Goal: Information Seeking & Learning: Learn about a topic

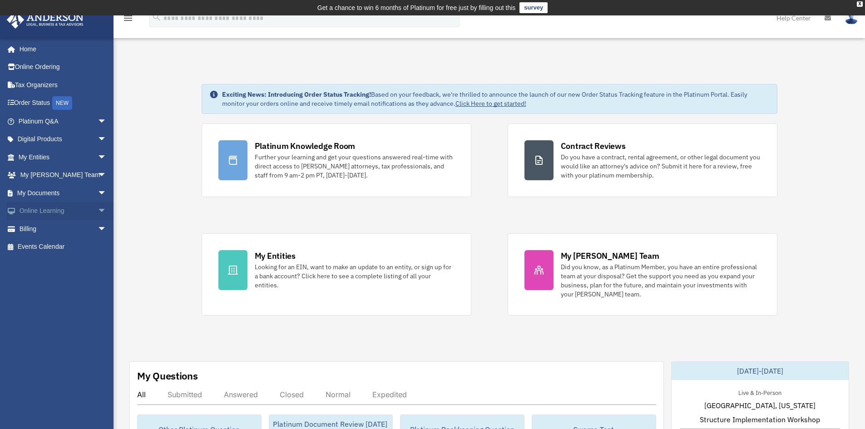
click at [98, 207] on span "arrow_drop_down" at bounding box center [107, 211] width 18 height 19
click at [68, 241] on link "Video Training" at bounding box center [67, 247] width 108 height 18
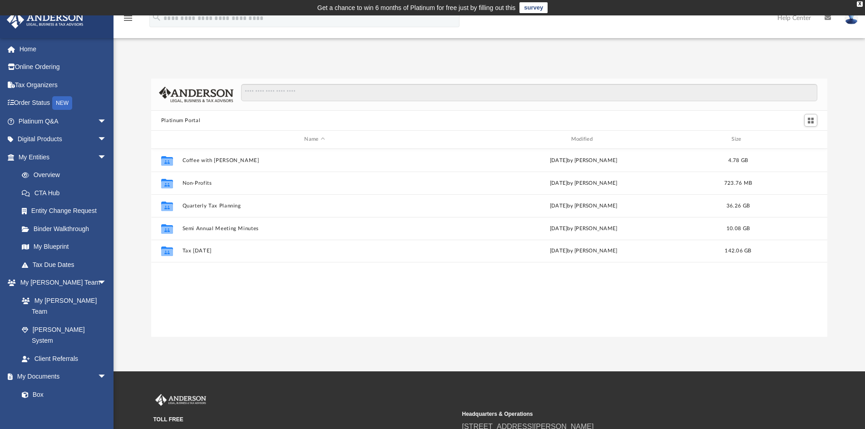
scroll to position [200, 670]
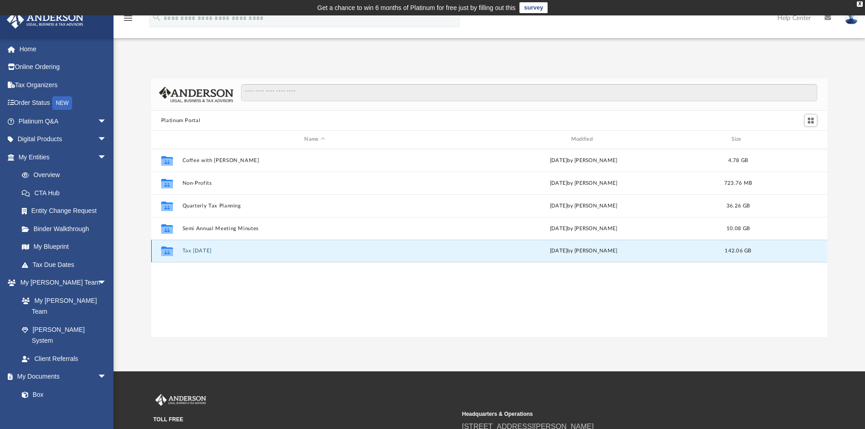
click at [207, 253] on button "Tax Tuesday" at bounding box center [314, 251] width 265 height 6
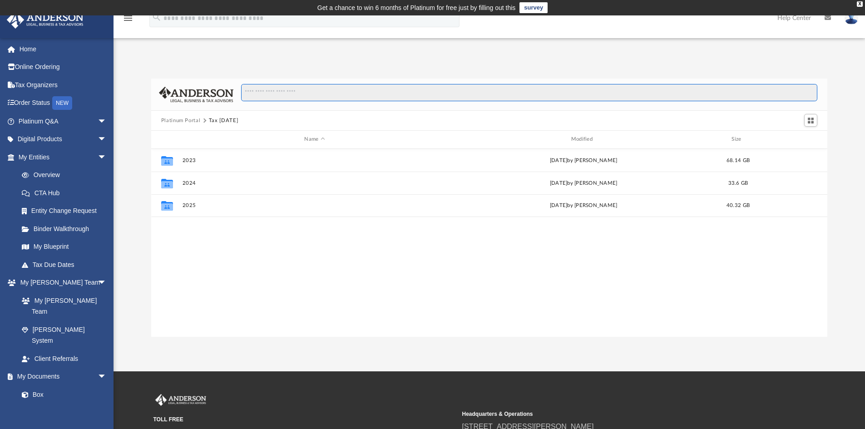
click at [271, 97] on input "Search files and folders" at bounding box center [529, 92] width 577 height 17
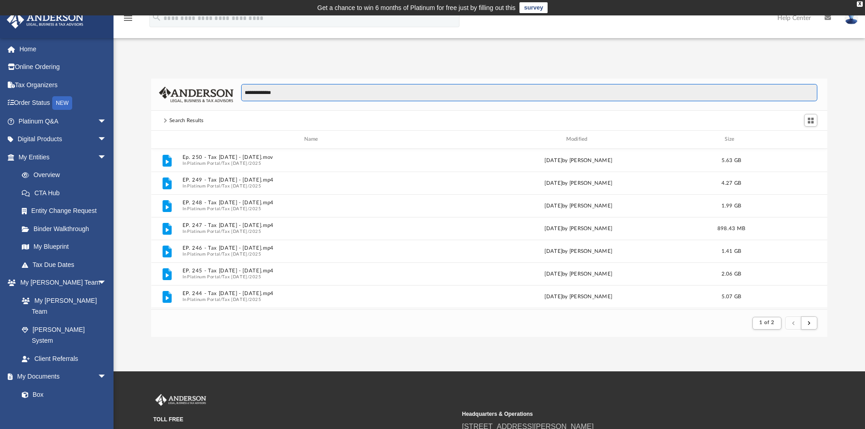
type input "**********"
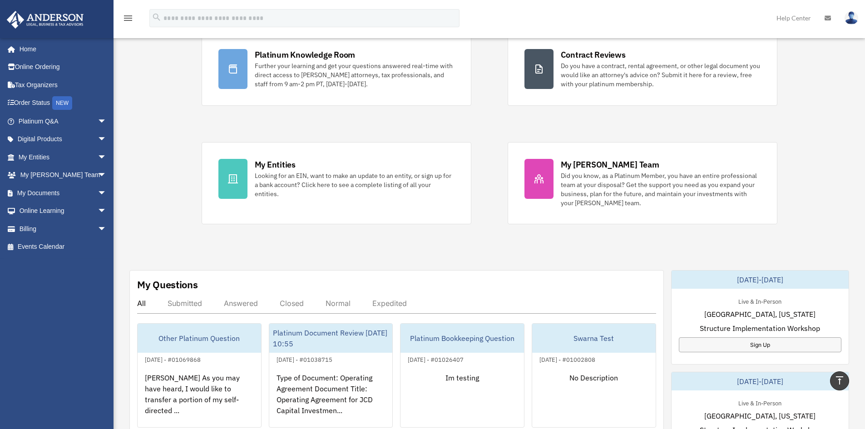
scroll to position [91, 0]
click at [98, 137] on span "arrow_drop_down" at bounding box center [107, 139] width 18 height 19
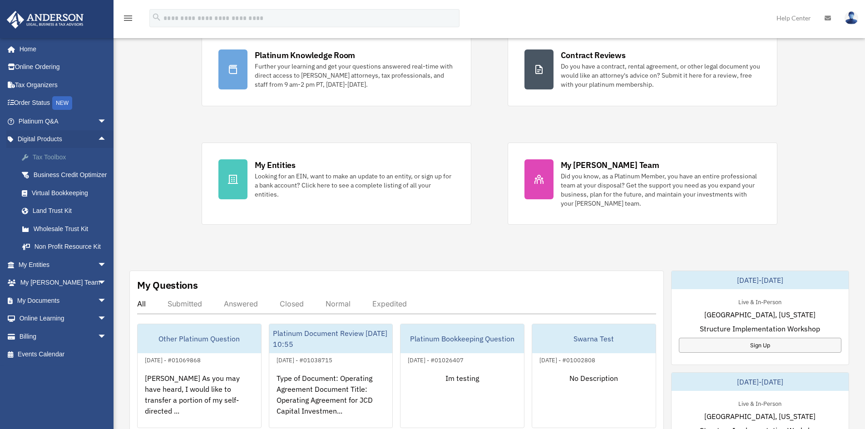
click at [50, 155] on div "Tax Toolbox" at bounding box center [70, 157] width 77 height 11
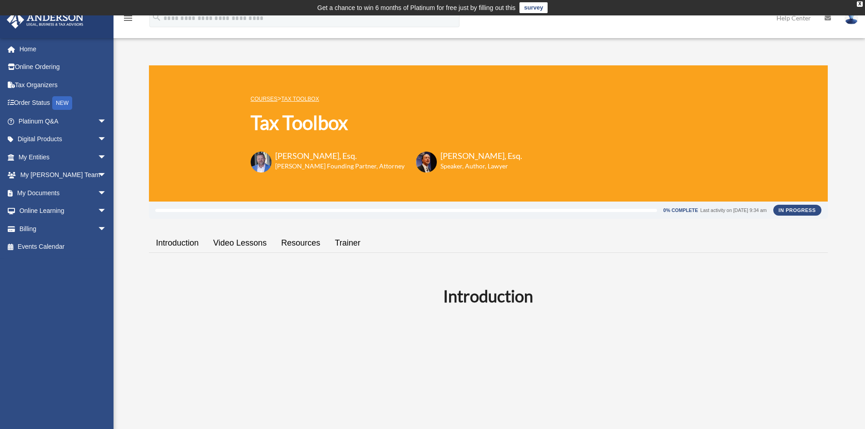
click at [303, 243] on link "Resources" at bounding box center [301, 243] width 54 height 26
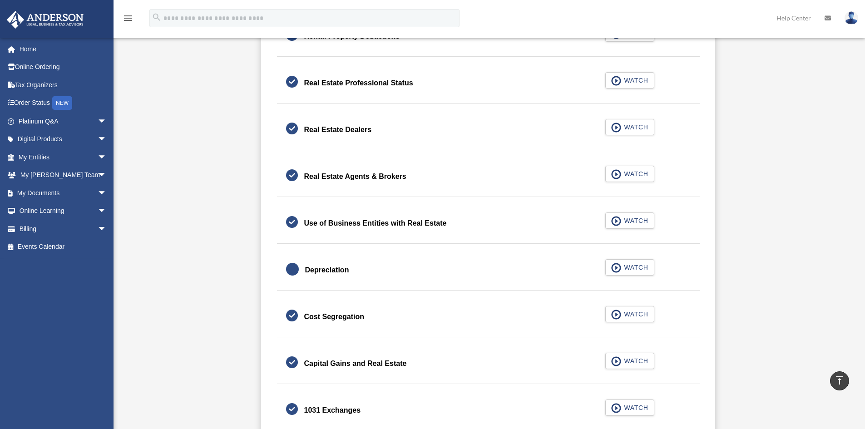
scroll to position [748, 0]
